Goal: Information Seeking & Learning: Find specific page/section

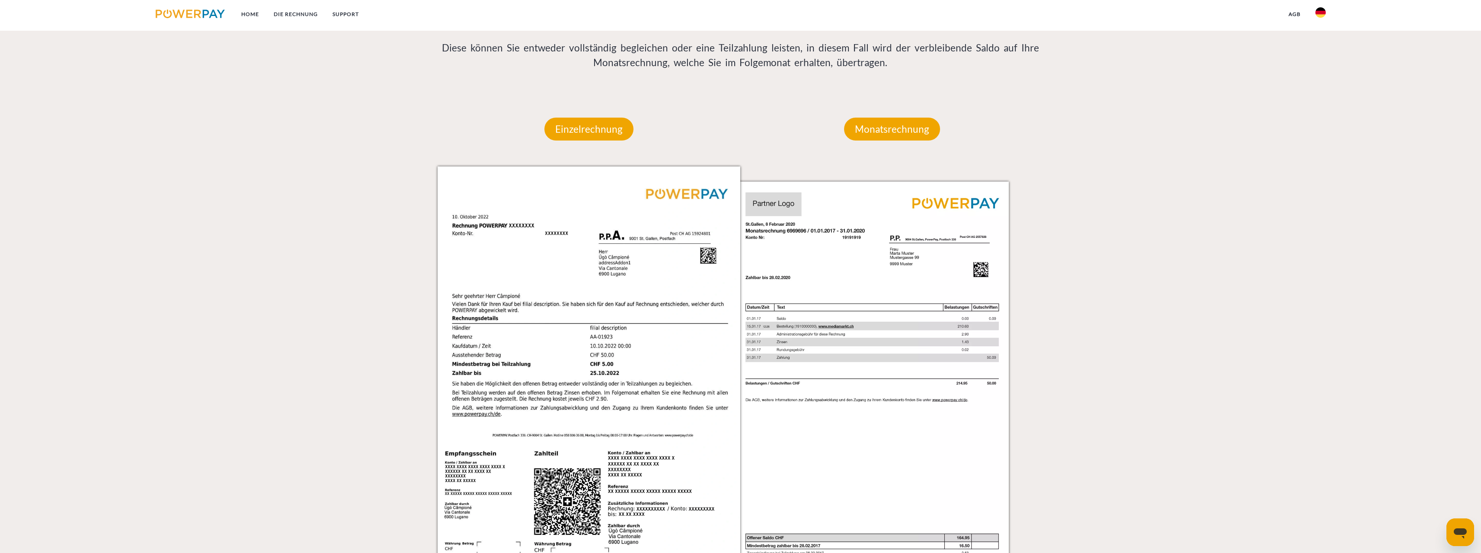
scroll to position [645, 0]
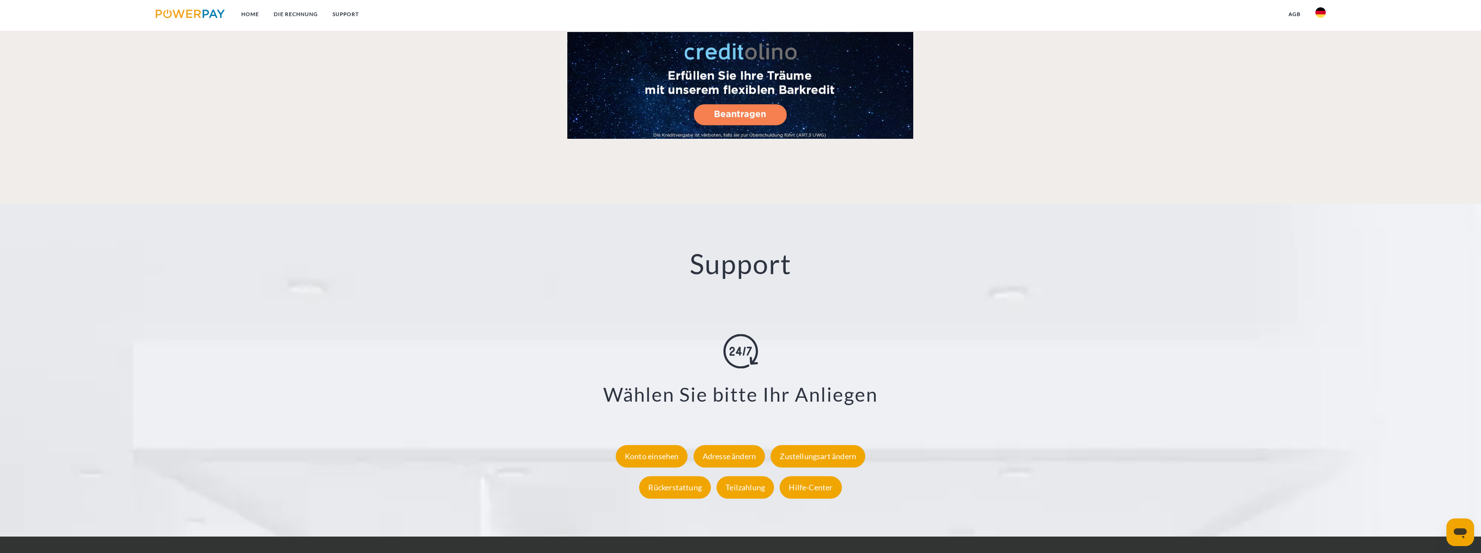
scroll to position [1509, 0]
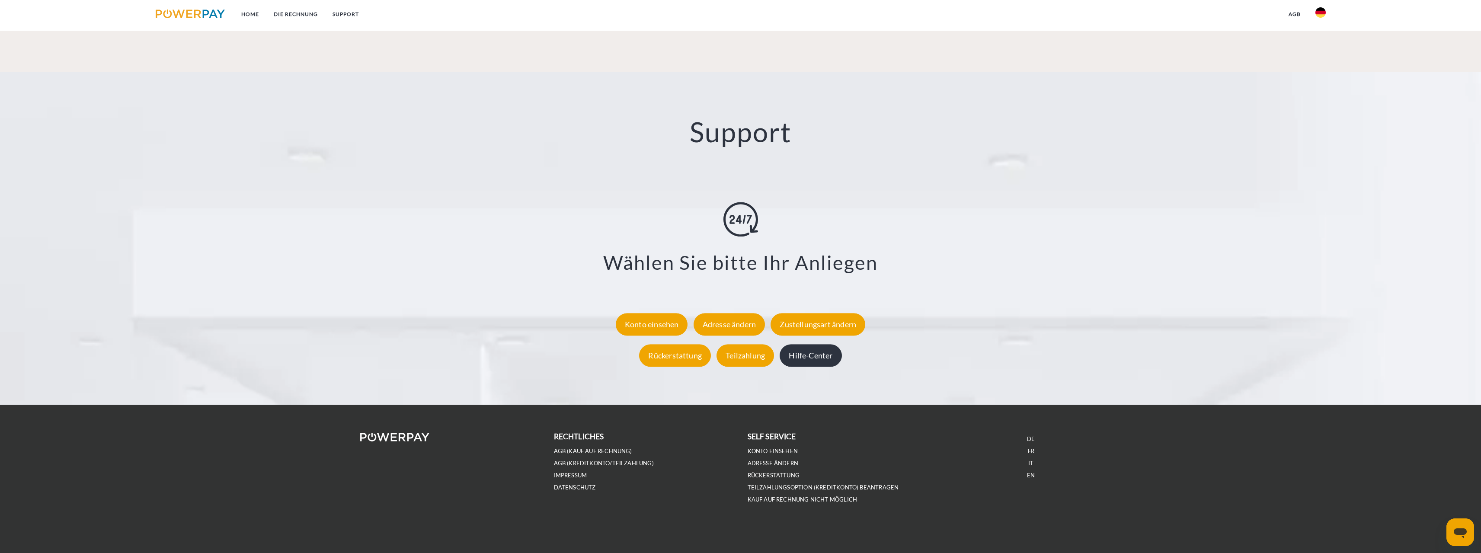
click at [830, 361] on div "Hilfe-Center" at bounding box center [810, 355] width 62 height 22
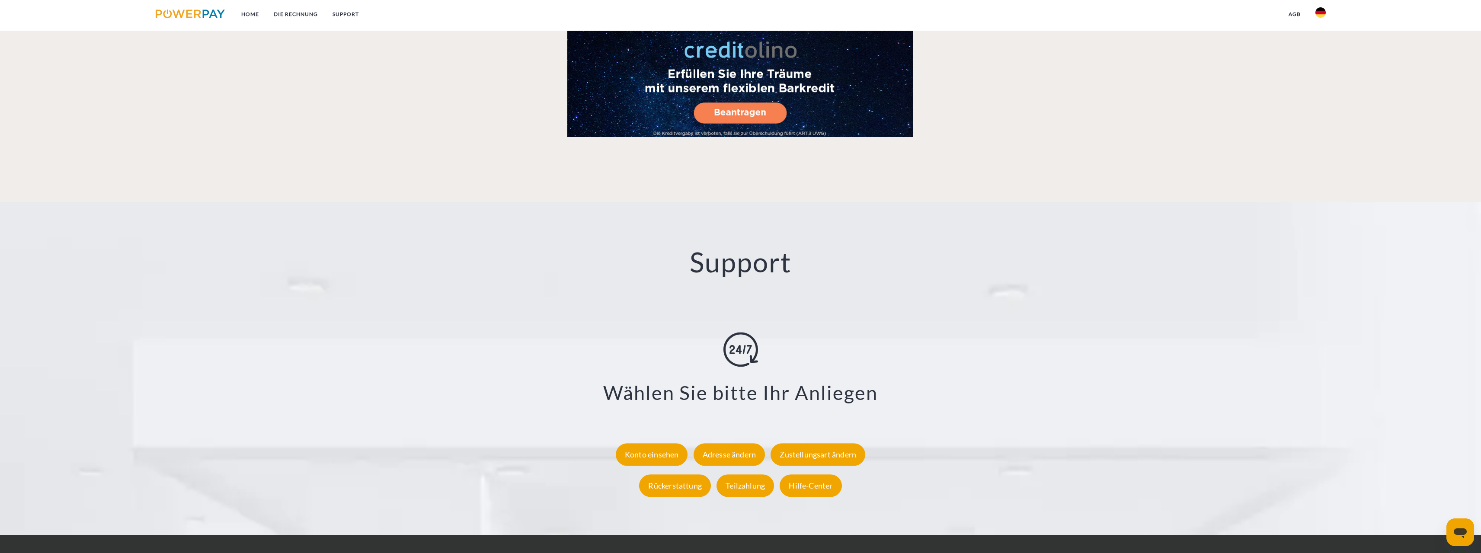
scroll to position [1509, 0]
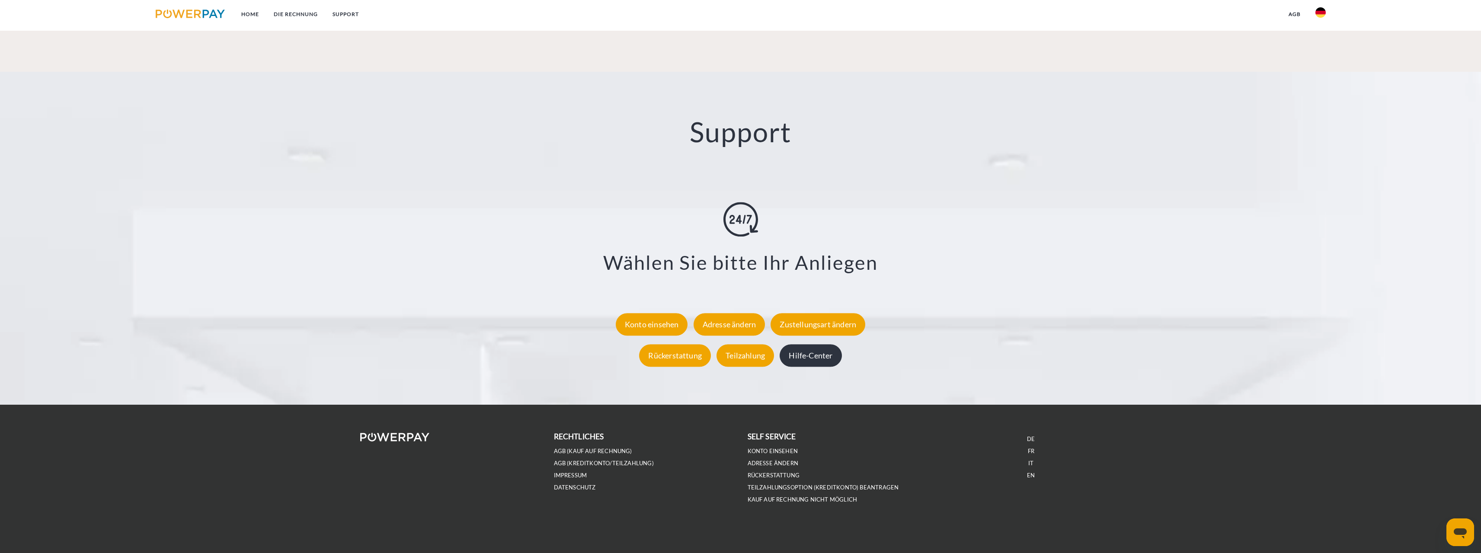
click at [808, 355] on div "Hilfe-Center" at bounding box center [810, 355] width 62 height 22
